Goal: Task Accomplishment & Management: Manage account settings

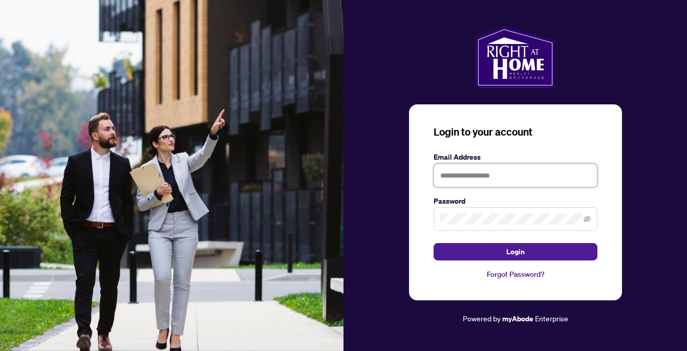
click at [536, 177] on input "text" at bounding box center [516, 176] width 164 height 24
type input "**********"
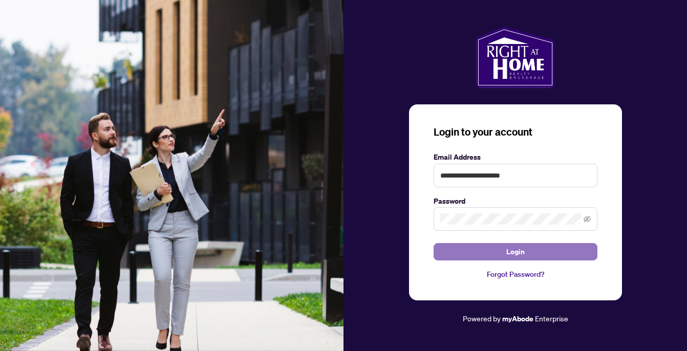
click at [532, 254] on button "Login" at bounding box center [516, 251] width 164 height 17
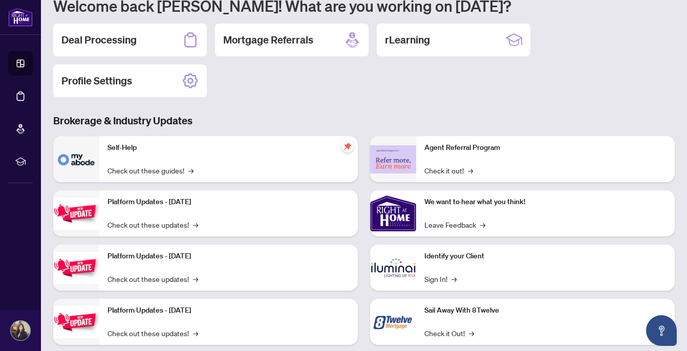
scroll to position [122, 0]
